Goal: Information Seeking & Learning: Learn about a topic

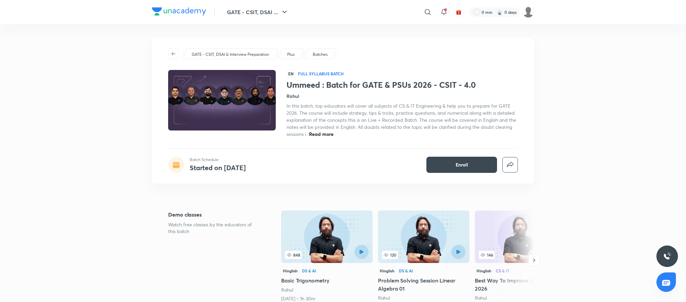
click at [364, 84] on h1 "Ummeed : Batch for GATE & PSUs 2026 - CSIT - 4.0" at bounding box center [401, 85] width 231 height 10
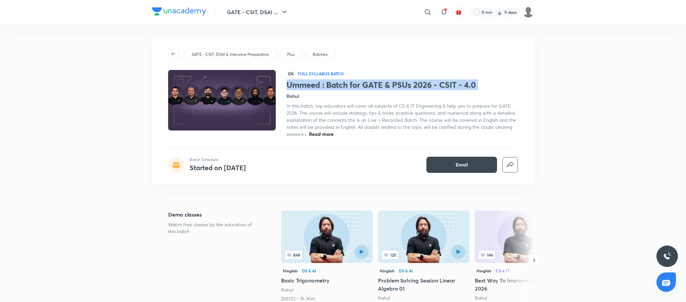
copy h1 "Ummeed : Batch for GATE & PSUs 2026 - CSIT - 4.0"
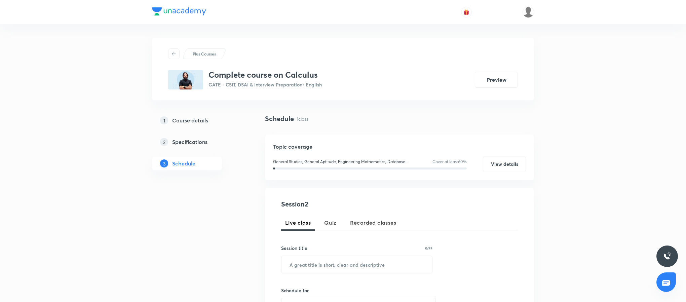
scroll to position [257, 0]
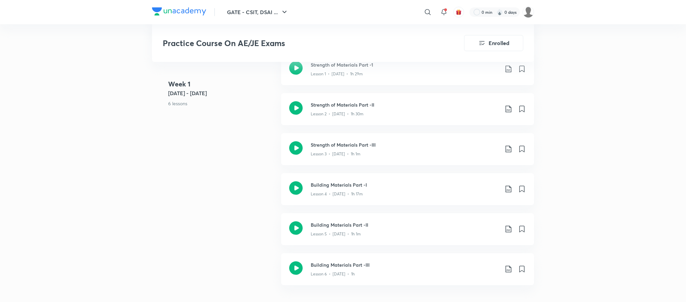
scroll to position [213, 0]
click at [302, 156] on div "Strength of Materials Part -III Lesson 3 • Aug 7 • 1h 1m" at bounding box center [407, 148] width 253 height 32
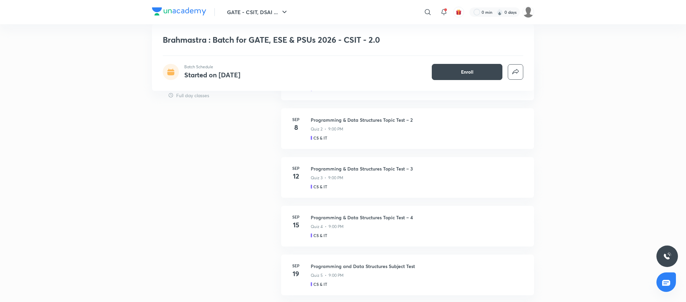
scroll to position [423, 0]
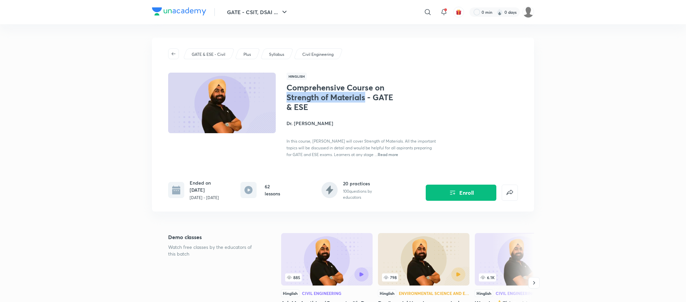
drag, startPoint x: 287, startPoint y: 97, endPoint x: 365, endPoint y: 100, distance: 78.7
click at [365, 100] on h1 "Comprehensive Course on Strength of Materials - GATE & ESE" at bounding box center [341, 97] width 110 height 29
copy h1 "Strength of Materials"
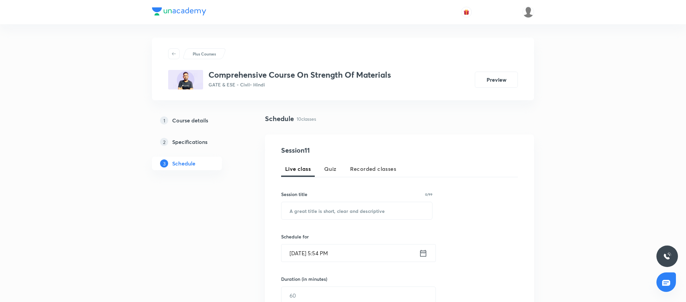
click at [491, 85] on button "Preview" at bounding box center [496, 80] width 43 height 16
